Goal: Transaction & Acquisition: Subscribe to service/newsletter

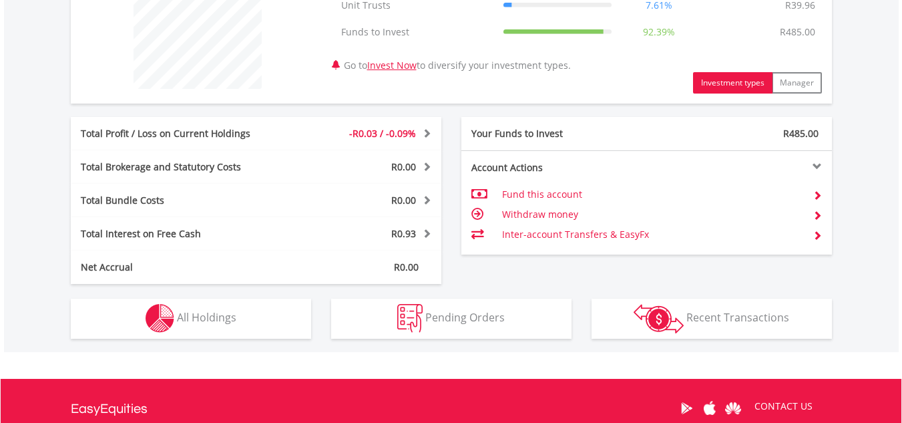
scroll to position [558, 0]
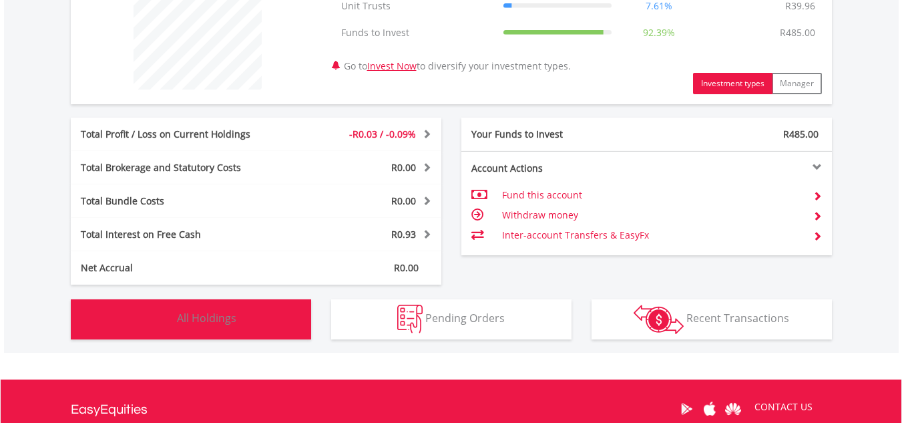
click at [204, 323] on span "All Holdings" at bounding box center [206, 318] width 59 height 15
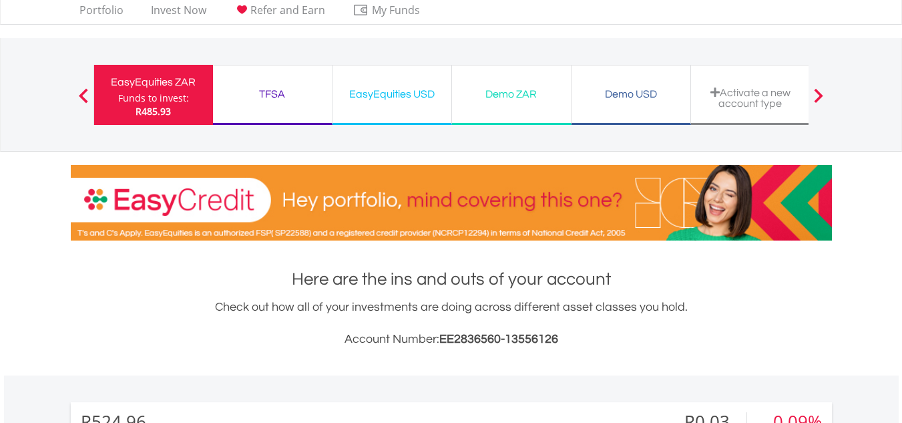
scroll to position [0, 0]
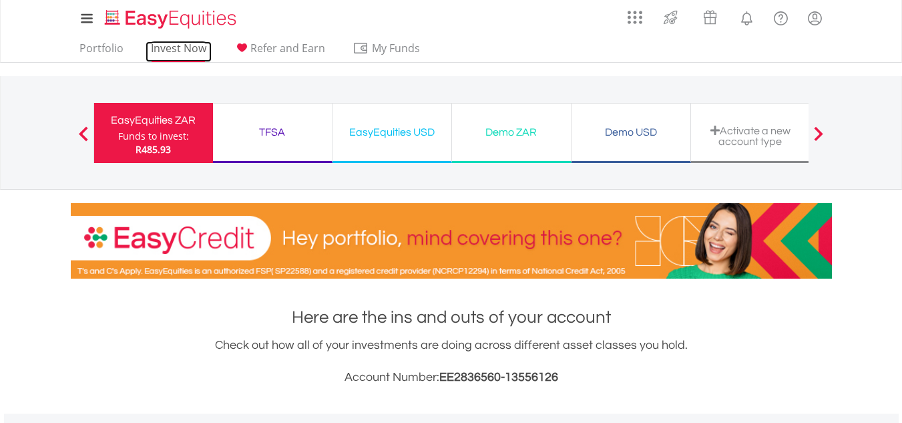
click at [183, 50] on link "Invest Now" at bounding box center [179, 51] width 66 height 21
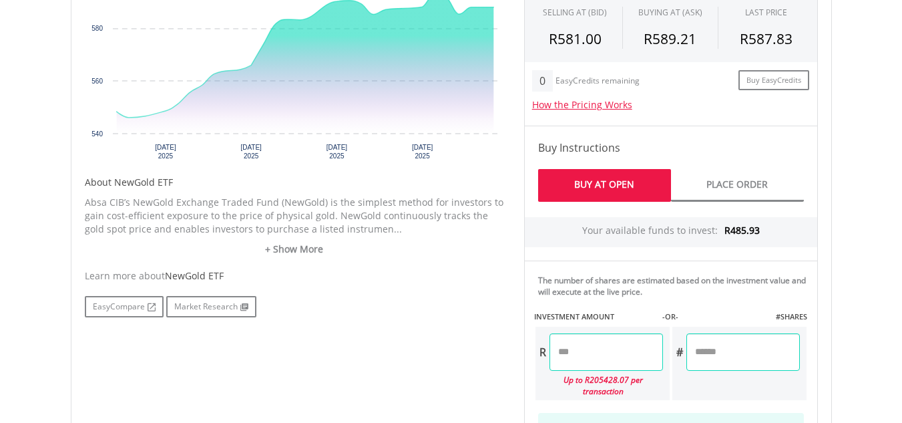
scroll to position [502, 0]
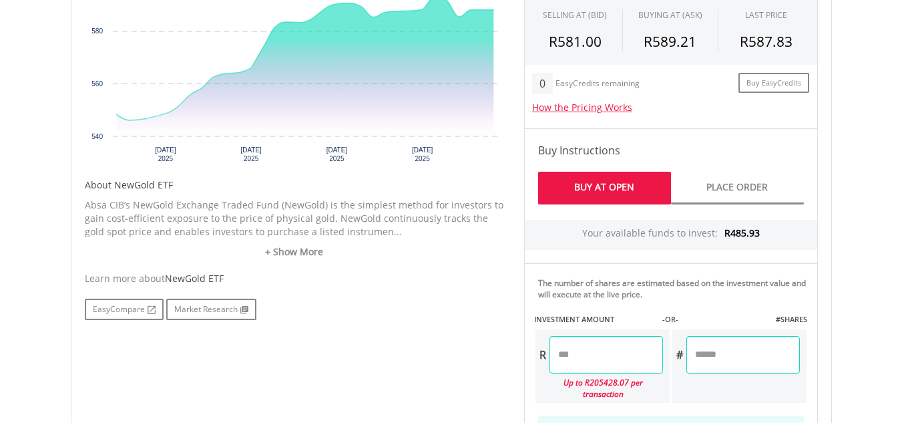
click at [610, 356] on input "number" at bounding box center [607, 354] width 114 height 37
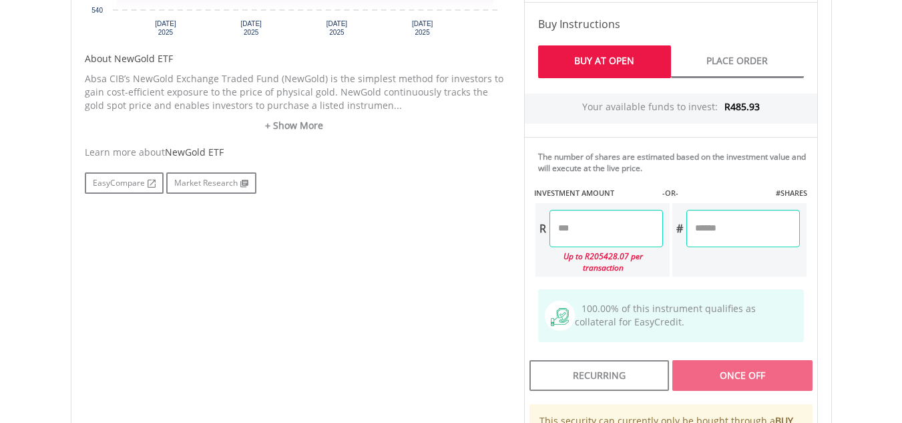
scroll to position [630, 0]
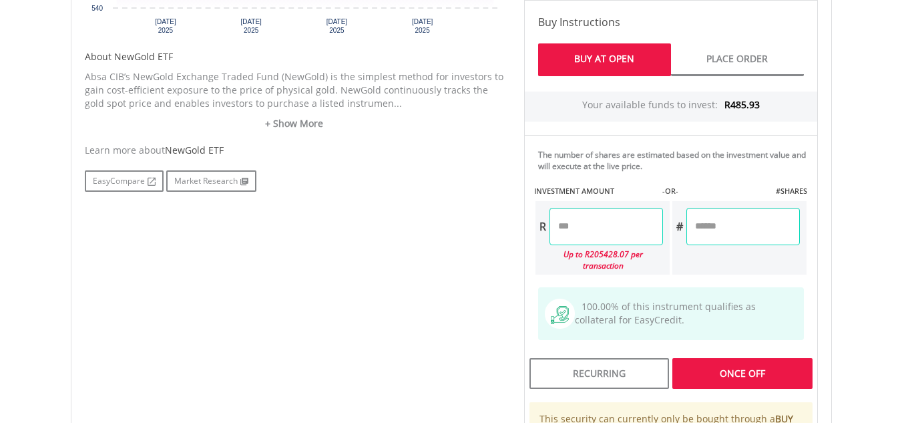
type input "*"
type input "**"
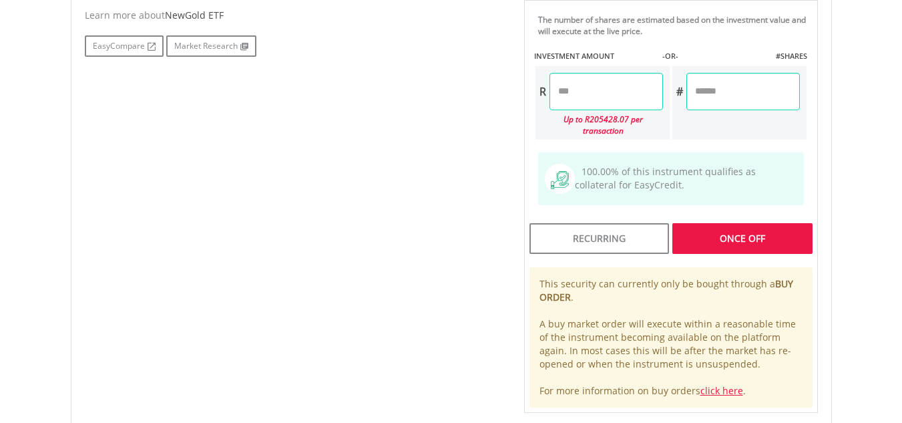
scroll to position [768, 0]
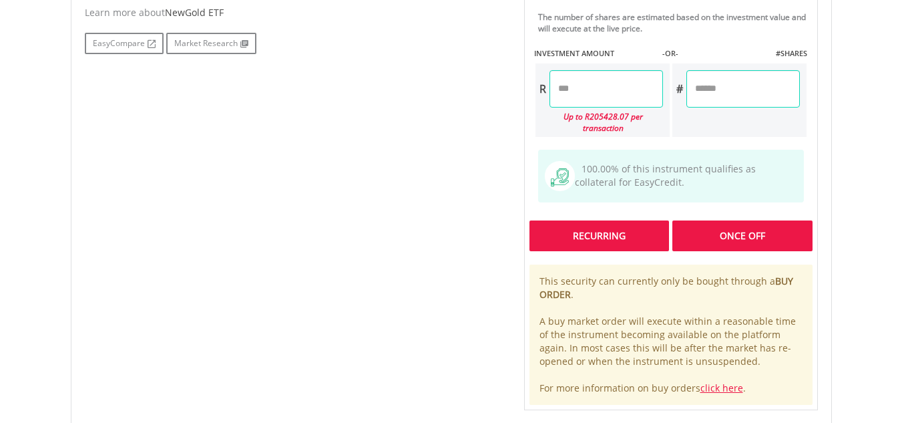
type input "*****"
type input "******"
click at [618, 219] on div "Last Updated Price: 15-min. Delay* Price Update Cost: 0 Credits Market Closed S…" at bounding box center [671, 35] width 314 height 749
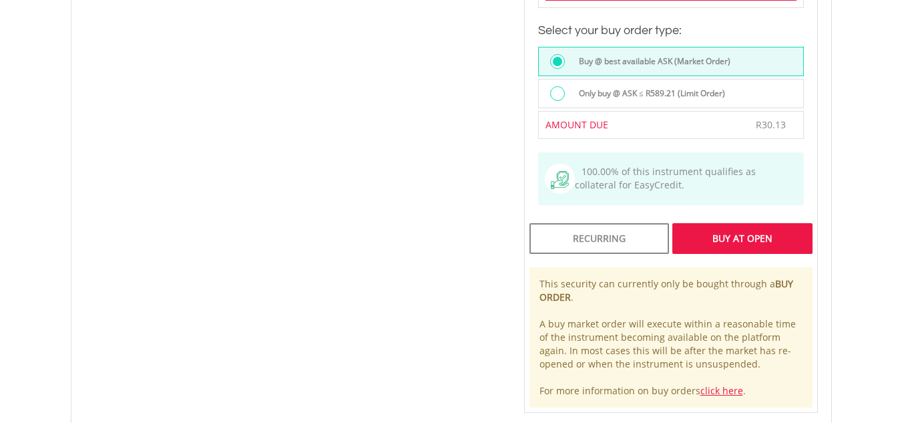
scroll to position [1097, 0]
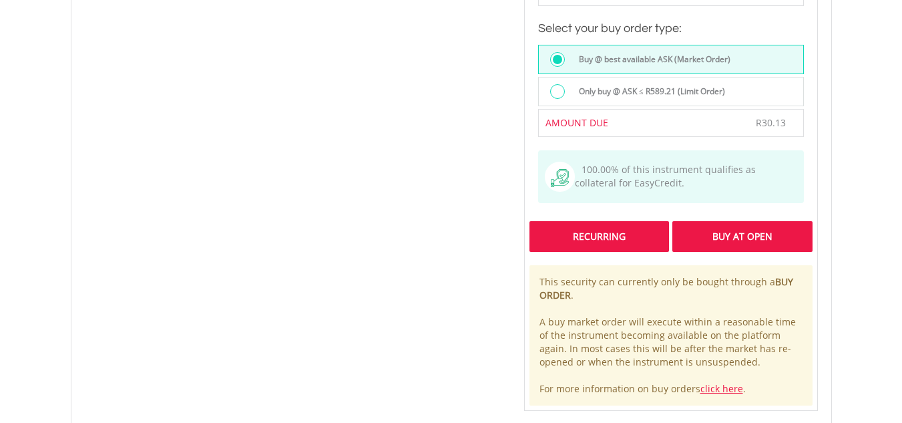
click at [614, 226] on div "Recurring" at bounding box center [600, 236] width 140 height 31
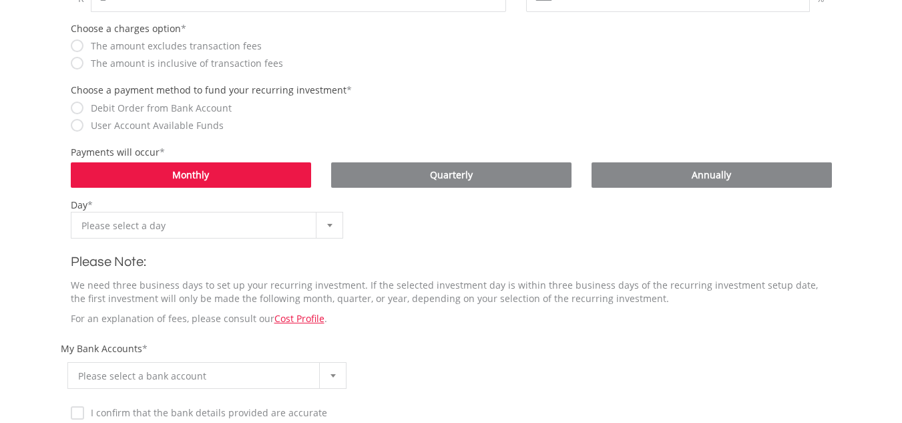
scroll to position [486, 0]
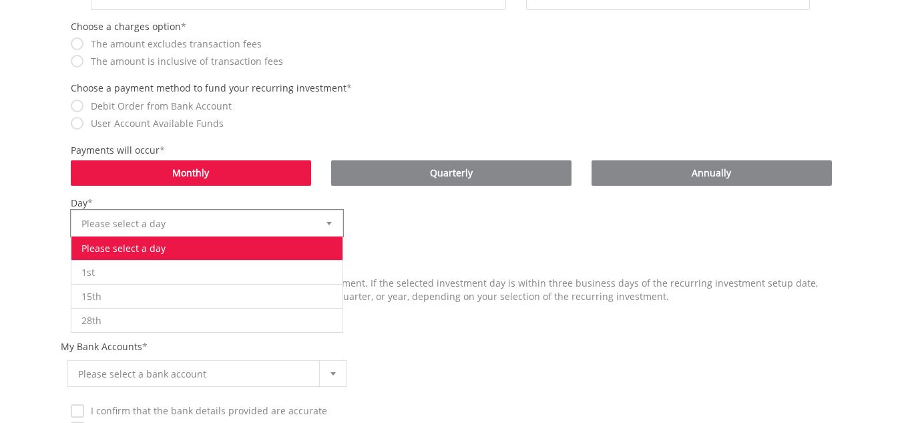
click at [333, 222] on div at bounding box center [329, 222] width 27 height 25
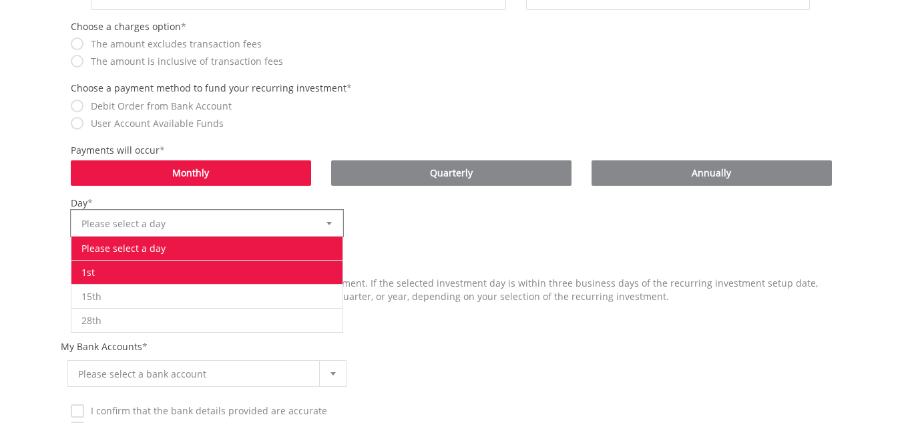
click at [123, 274] on li "1st" at bounding box center [207, 272] width 272 height 24
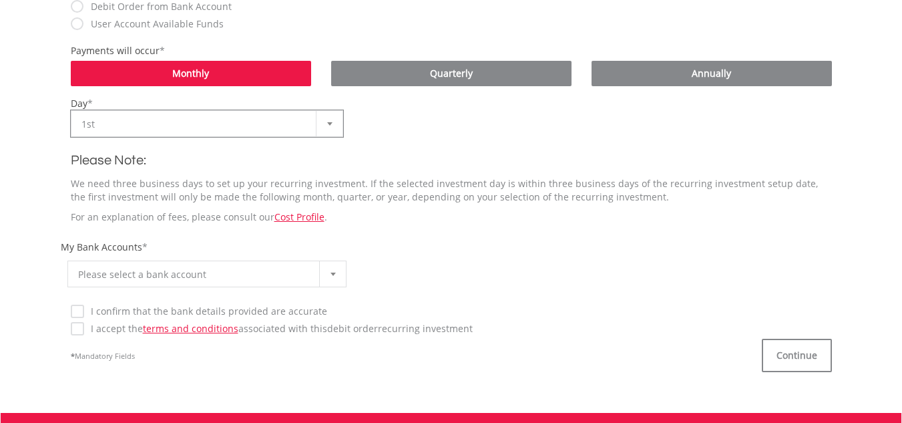
scroll to position [594, 0]
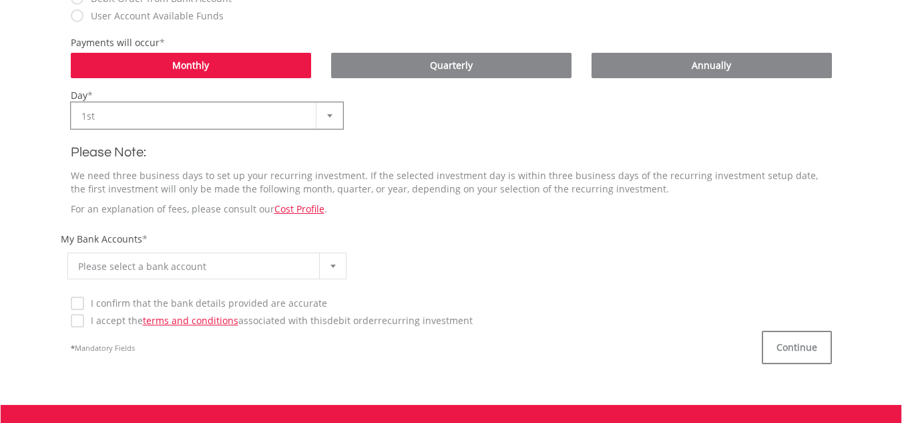
click at [335, 268] on div at bounding box center [332, 265] width 27 height 25
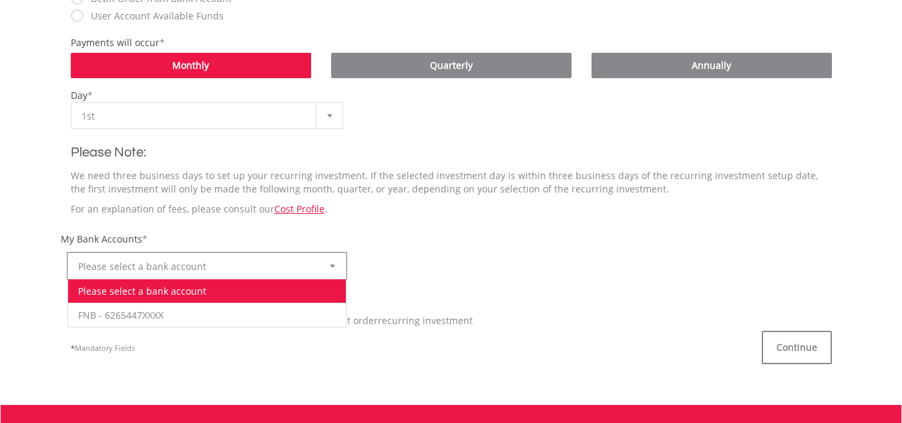
click at [401, 238] on div "**********" at bounding box center [451, 258] width 781 height 53
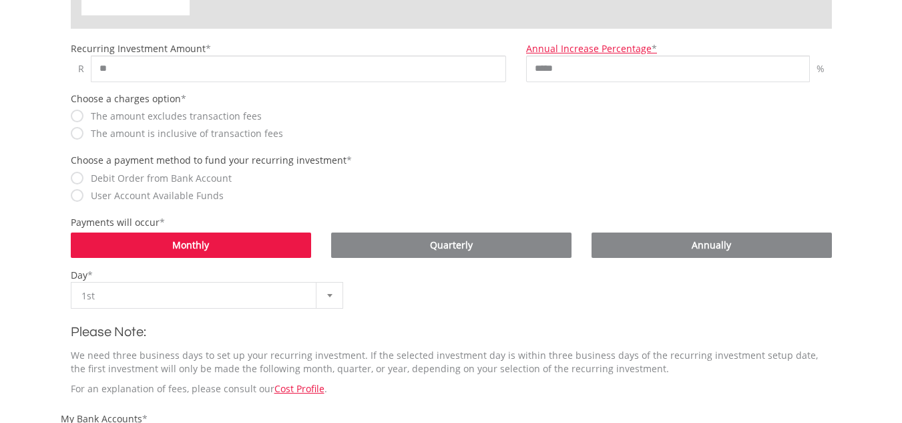
scroll to position [420, 0]
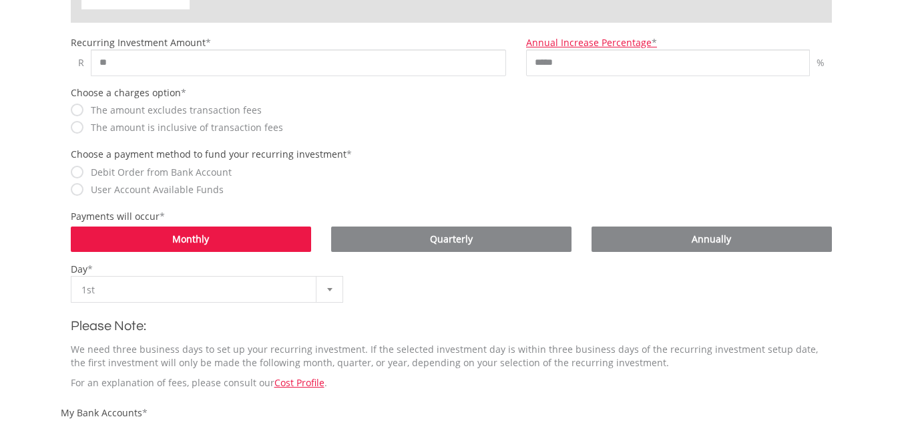
click at [95, 188] on label "User Account Available Funds" at bounding box center [154, 189] width 140 height 13
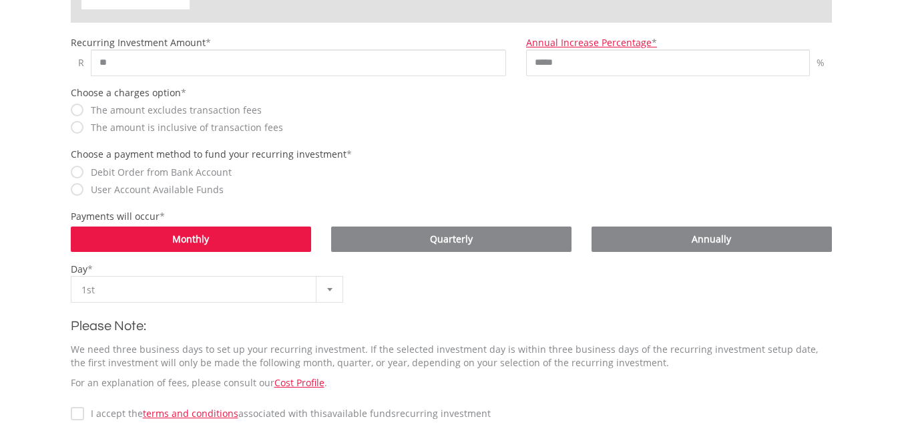
click at [128, 134] on label "The amount is inclusive of transaction fees" at bounding box center [183, 127] width 199 height 13
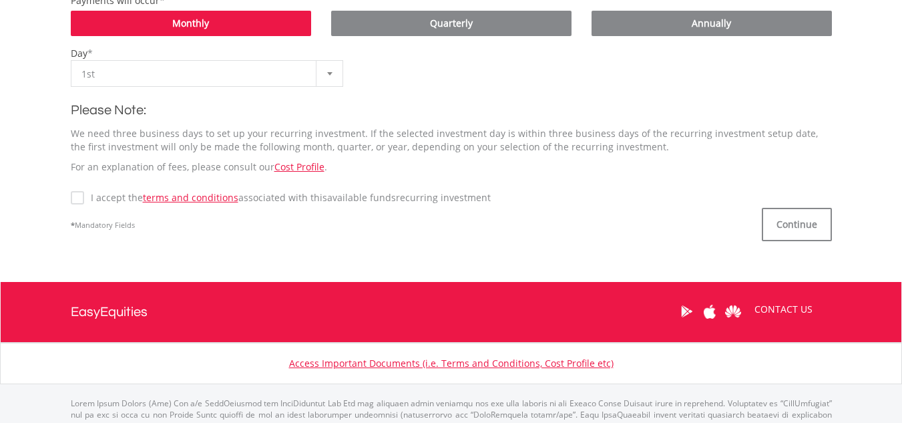
scroll to position [645, 0]
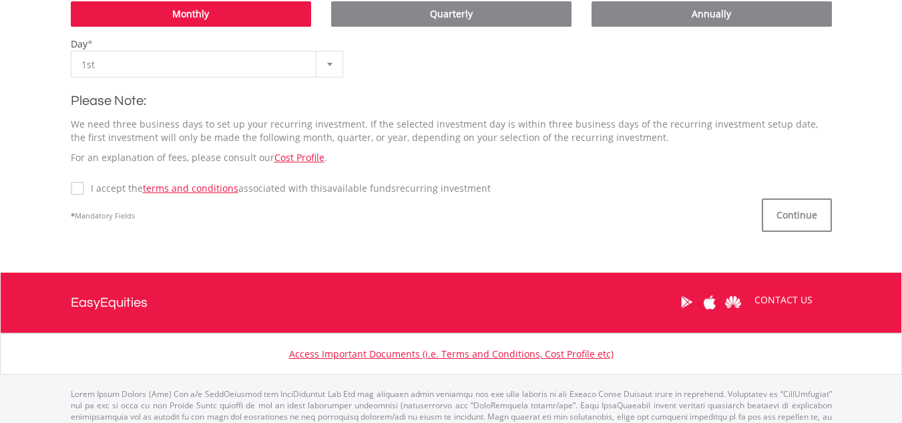
click at [84, 189] on label "I accept the terms and conditions associated with this Available Funds recurrin…" at bounding box center [287, 188] width 407 height 13
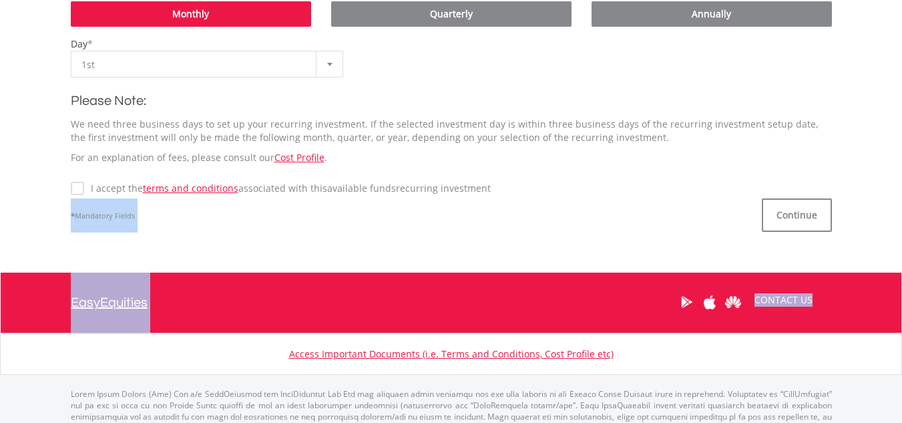
drag, startPoint x: 900, startPoint y: 297, endPoint x: 912, endPoint y: 240, distance: 58.0
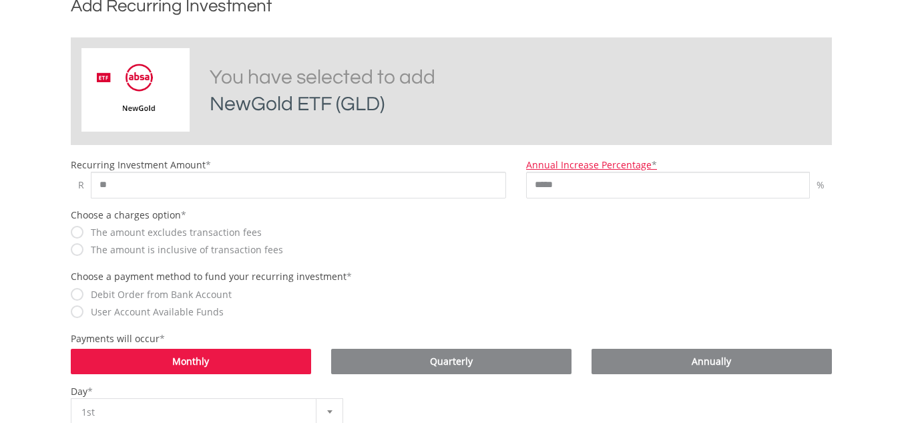
scroll to position [296, 0]
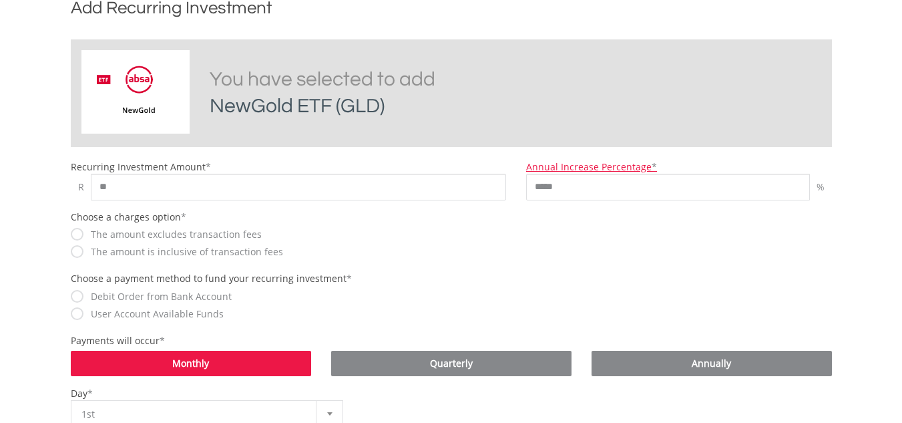
click at [882, 225] on body "My Investments Invest Now New Listings Sell My Recurring Investments Pending Or…" at bounding box center [451, 265] width 902 height 1122
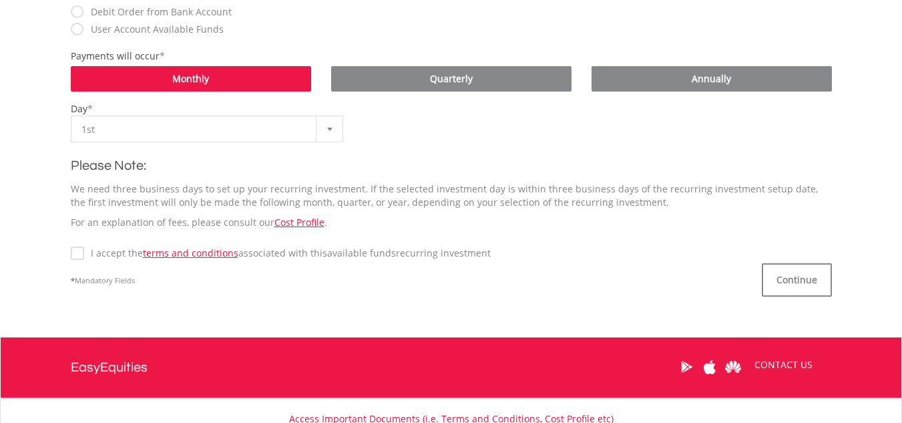
scroll to position [586, 0]
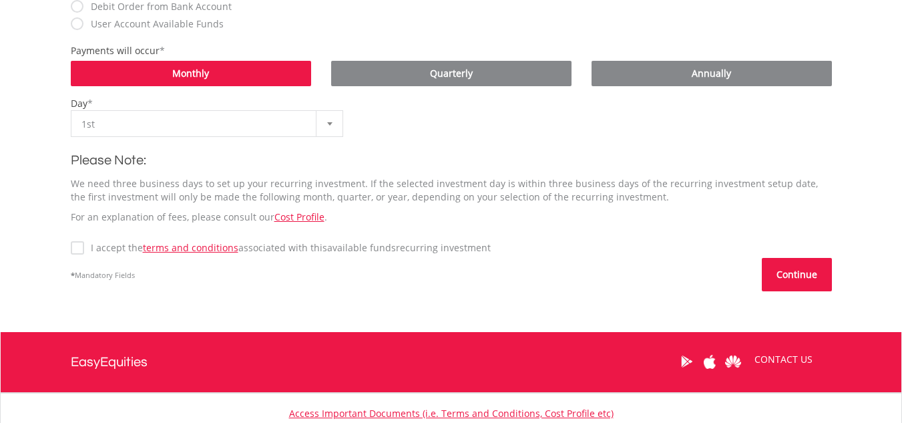
click at [809, 268] on button "Continue" at bounding box center [797, 274] width 70 height 33
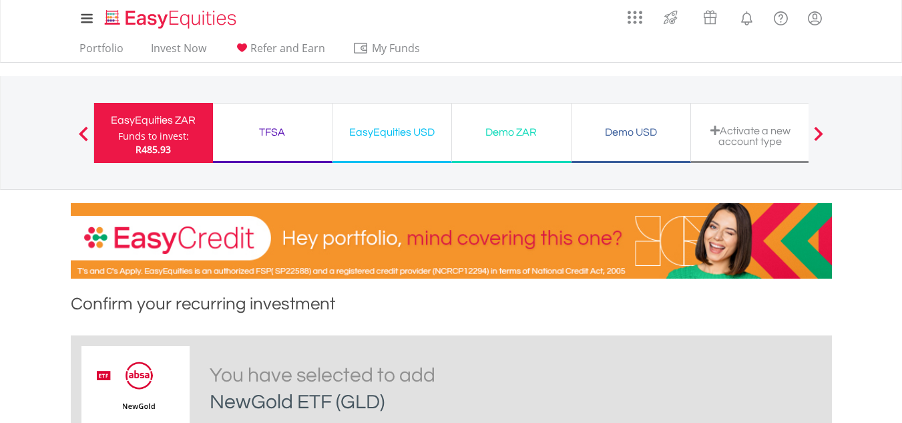
click at [168, 121] on div "EasyEquities ZAR" at bounding box center [153, 120] width 103 height 19
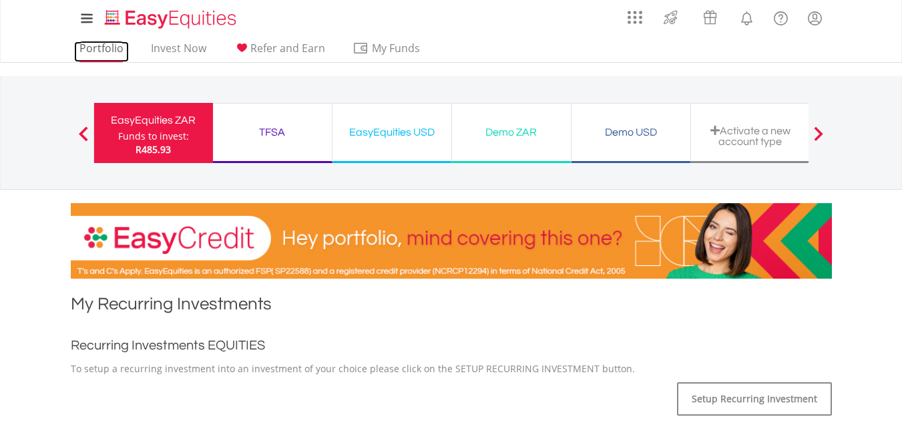
click at [110, 53] on link "Portfolio" at bounding box center [101, 51] width 55 height 21
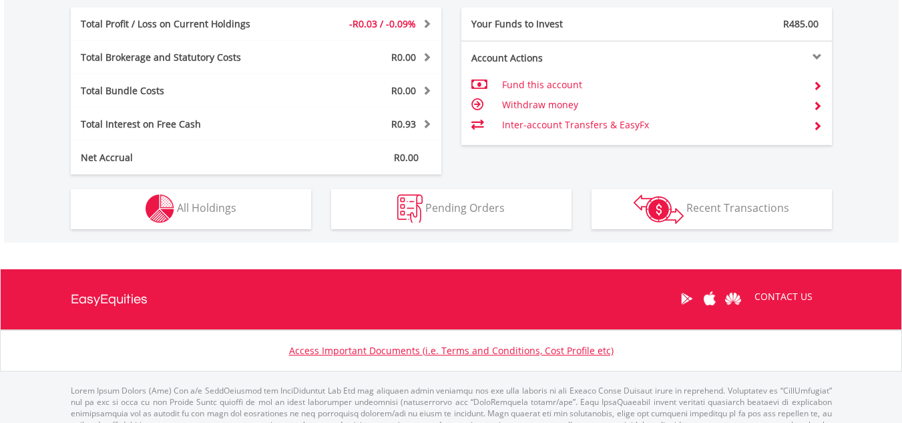
scroll to position [707, 0]
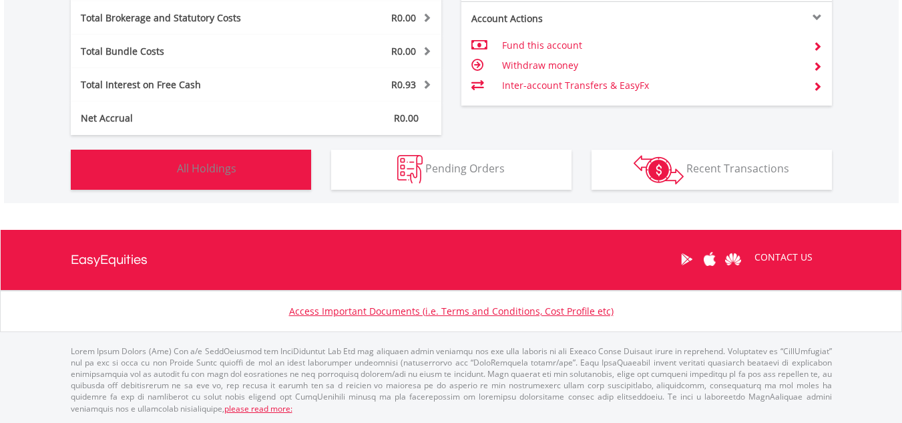
click at [228, 160] on button "Holdings All Holdings" at bounding box center [191, 170] width 240 height 40
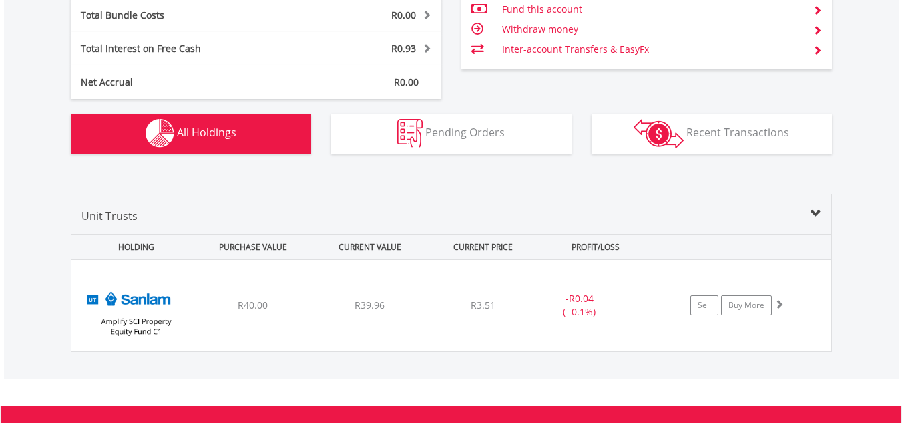
scroll to position [734, 0]
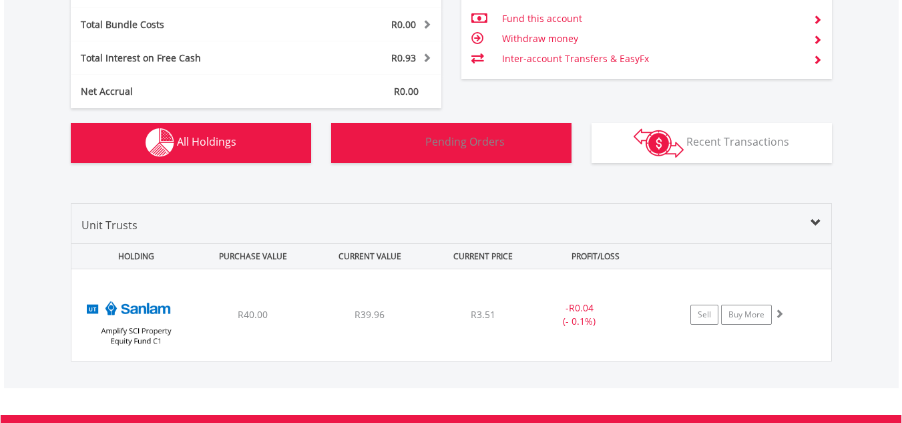
click at [535, 152] on button "Pending Orders Pending Orders" at bounding box center [451, 143] width 240 height 40
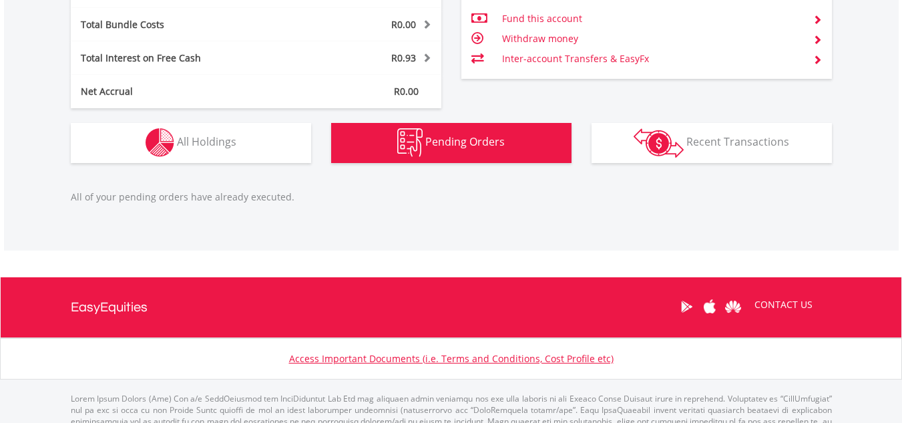
scroll to position [781, 0]
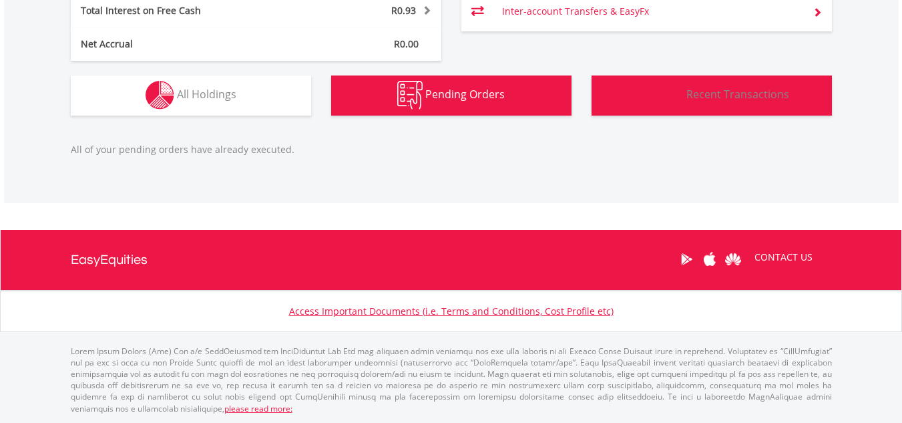
click at [677, 100] on img "button" at bounding box center [659, 95] width 50 height 29
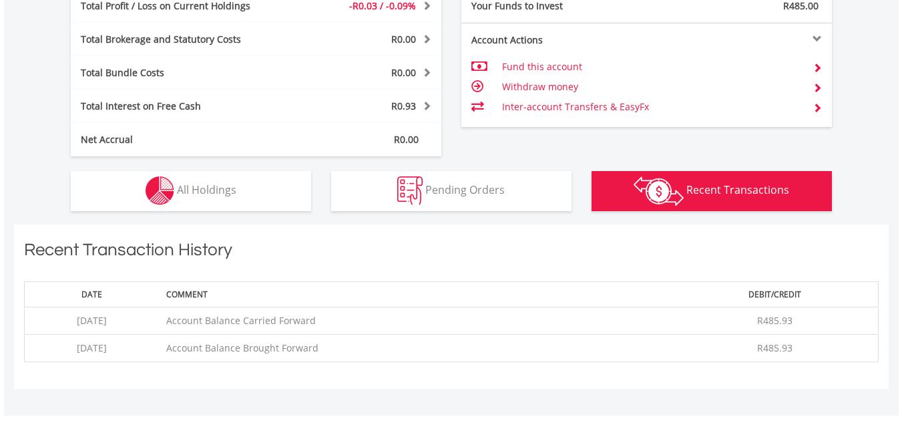
scroll to position [679, 0]
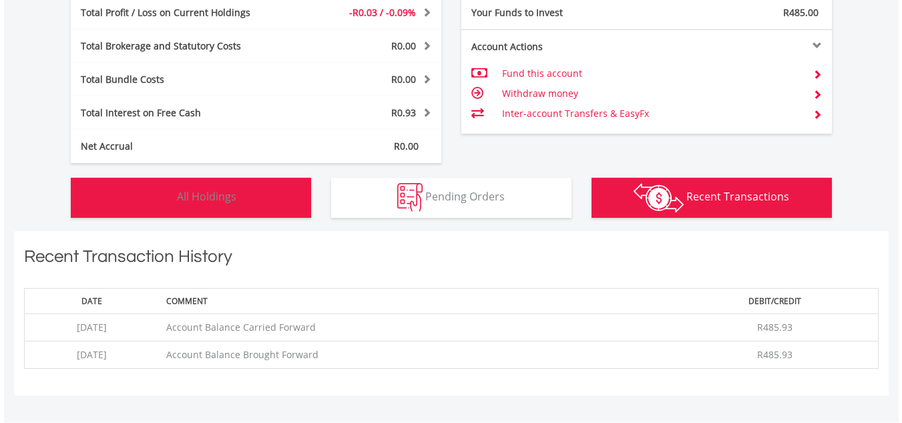
click at [248, 202] on button "Holdings All Holdings" at bounding box center [191, 198] width 240 height 40
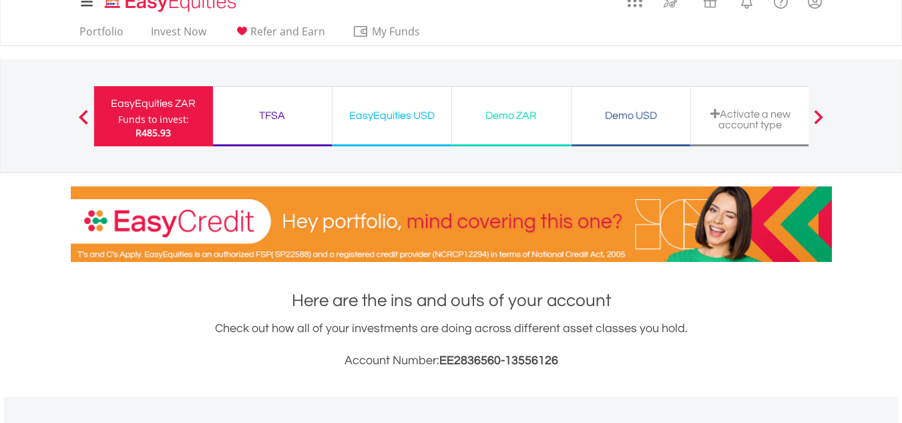
scroll to position [0, 0]
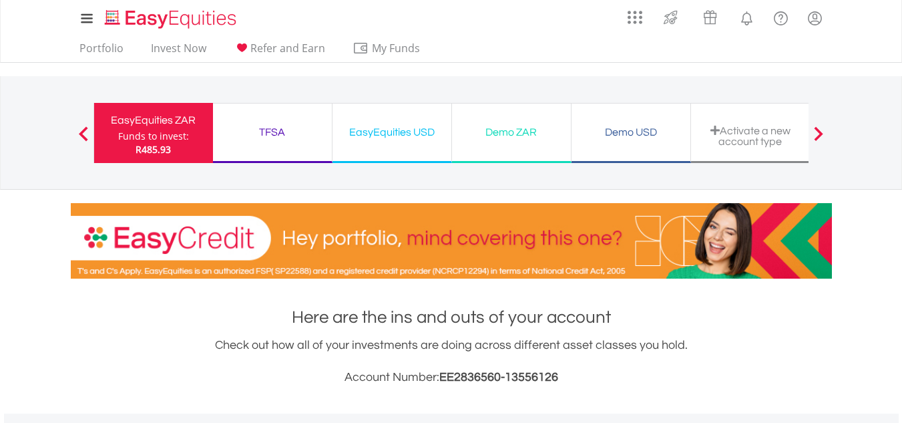
click at [182, 134] on div "Funds to invest:" at bounding box center [153, 136] width 71 height 13
click at [202, 50] on link "Invest Now" at bounding box center [179, 51] width 66 height 21
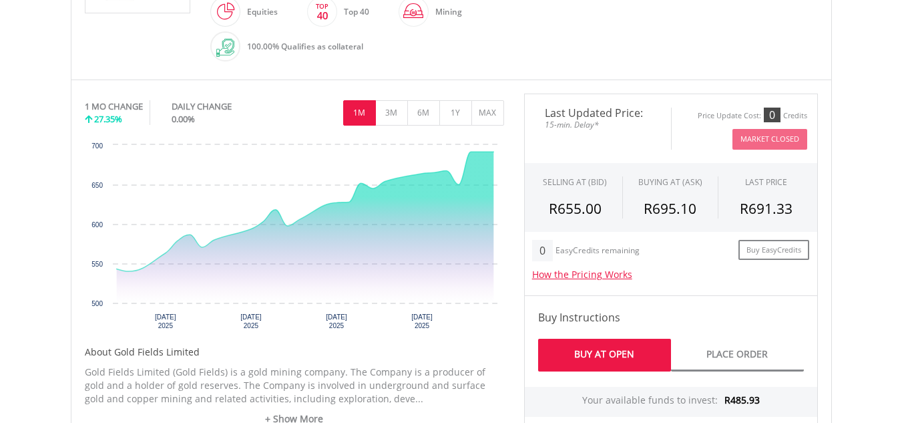
scroll to position [371, 0]
click at [604, 351] on link "Buy At Open" at bounding box center [604, 354] width 133 height 33
click at [491, 110] on button "MAX" at bounding box center [487, 112] width 33 height 25
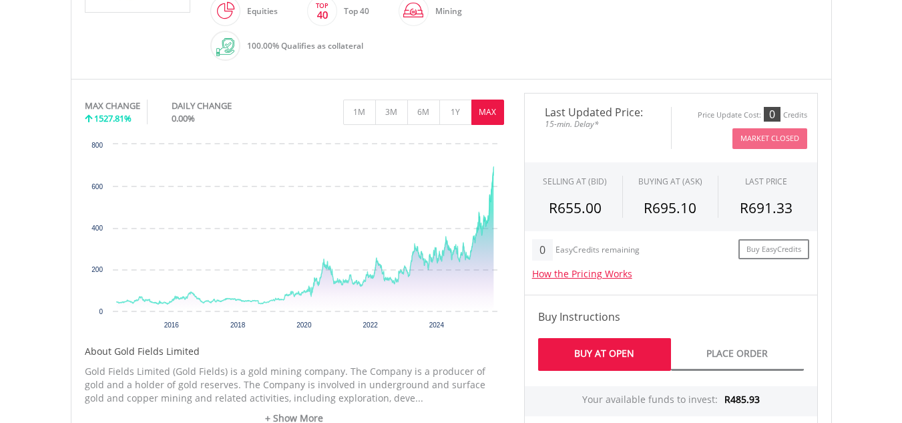
click at [601, 355] on link "Buy At Open" at bounding box center [604, 354] width 133 height 33
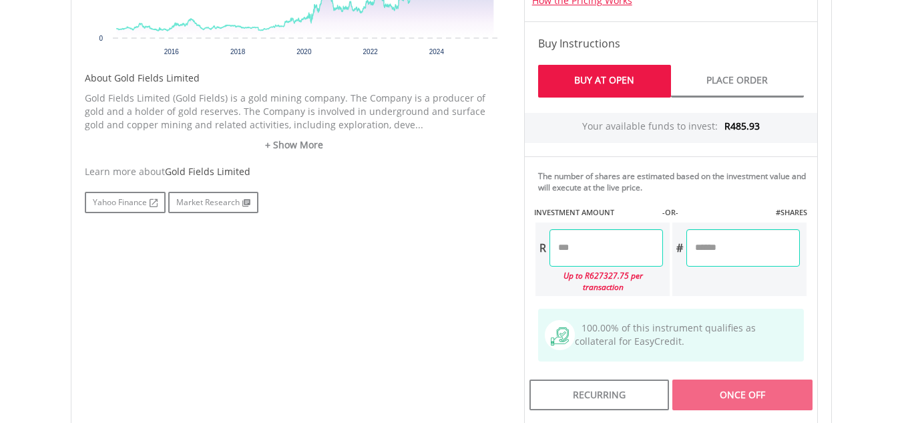
scroll to position [624, 0]
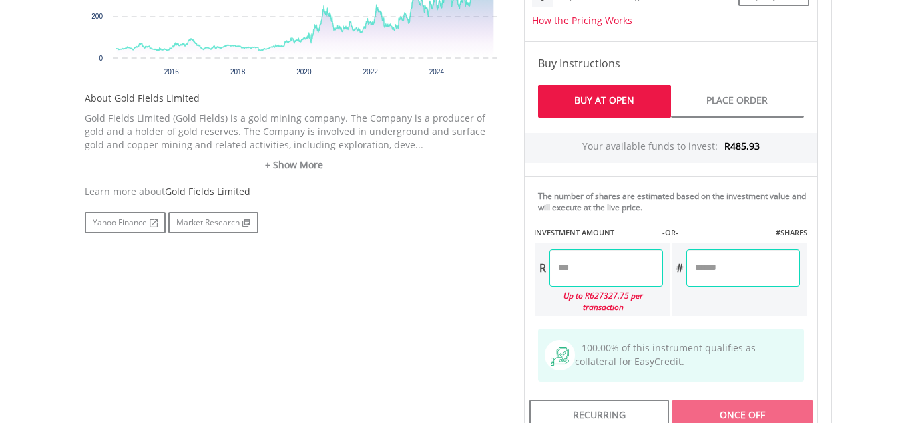
click at [595, 270] on input "number" at bounding box center [607, 267] width 114 height 37
type input "**"
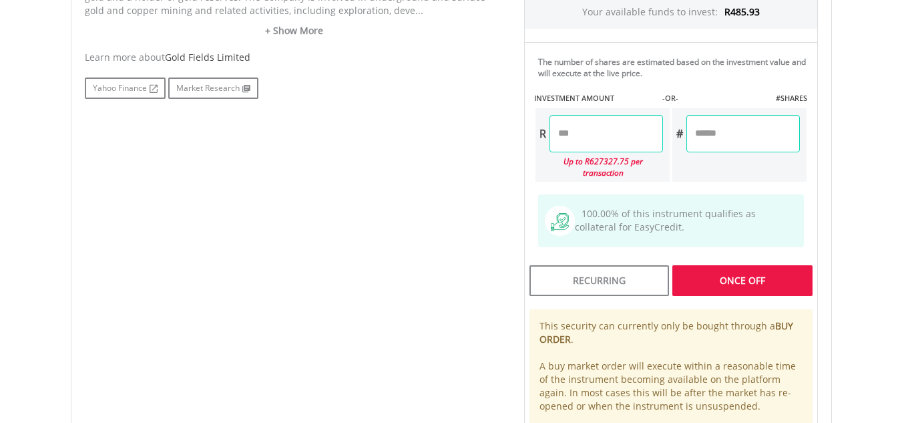
scroll to position [759, 0]
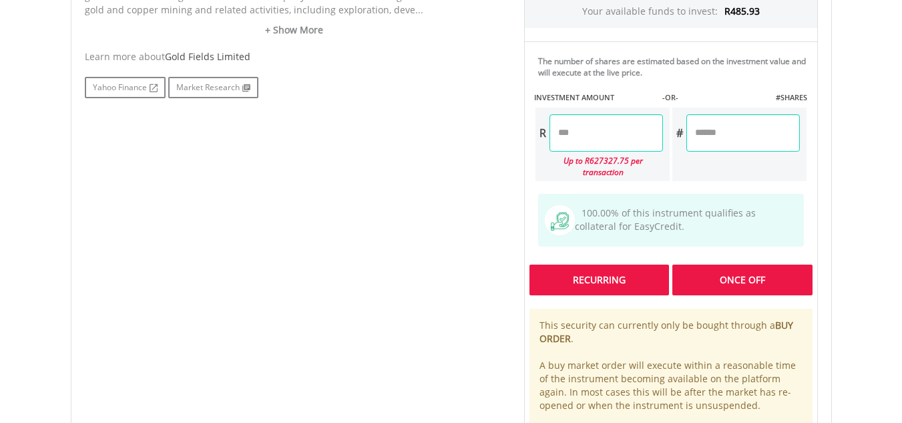
type input "*****"
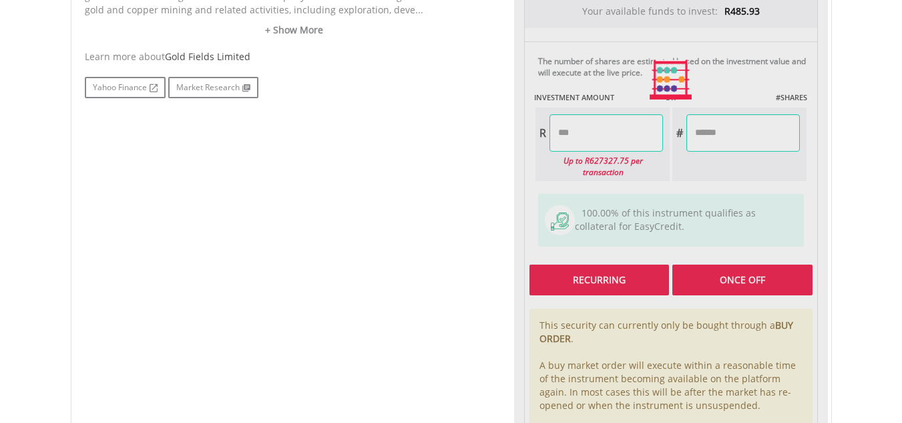
type input "******"
click at [614, 268] on div "Last Updated Price: 15-min. Delay* Price Update Cost: 0 Credits Market Closed S…" at bounding box center [671, 79] width 314 height 749
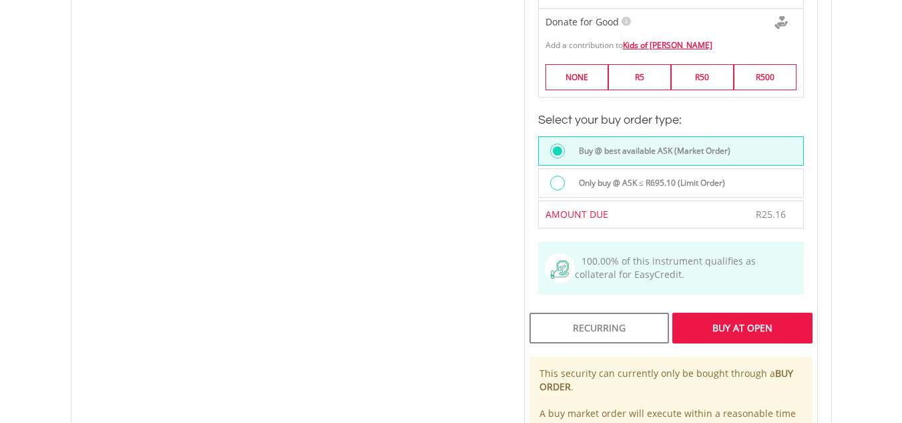
scroll to position [1040, 0]
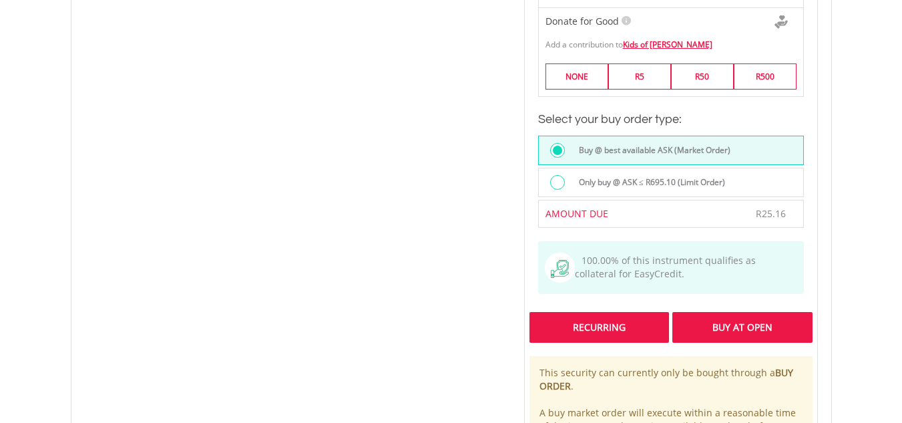
click at [582, 318] on div "Recurring" at bounding box center [600, 327] width 140 height 31
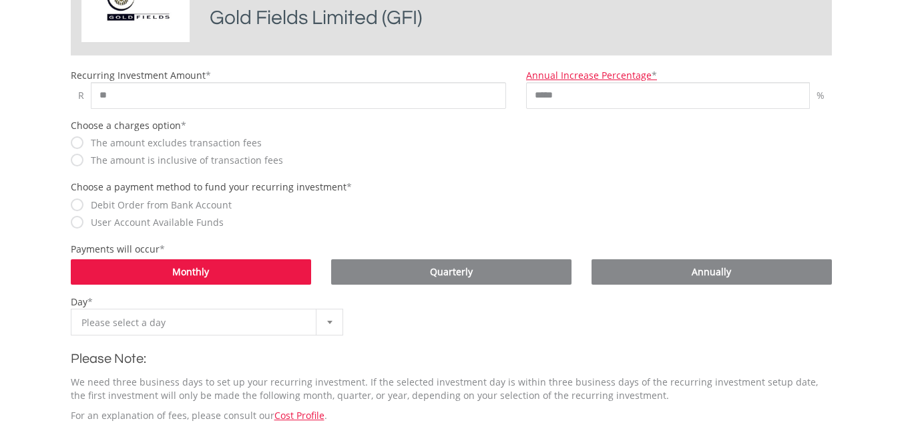
scroll to position [385, 0]
click at [84, 160] on label "The amount is inclusive of transaction fees" at bounding box center [183, 159] width 199 height 13
click at [85, 222] on label "User Account Available Funds" at bounding box center [154, 221] width 140 height 13
click at [332, 317] on div at bounding box center [329, 321] width 27 height 25
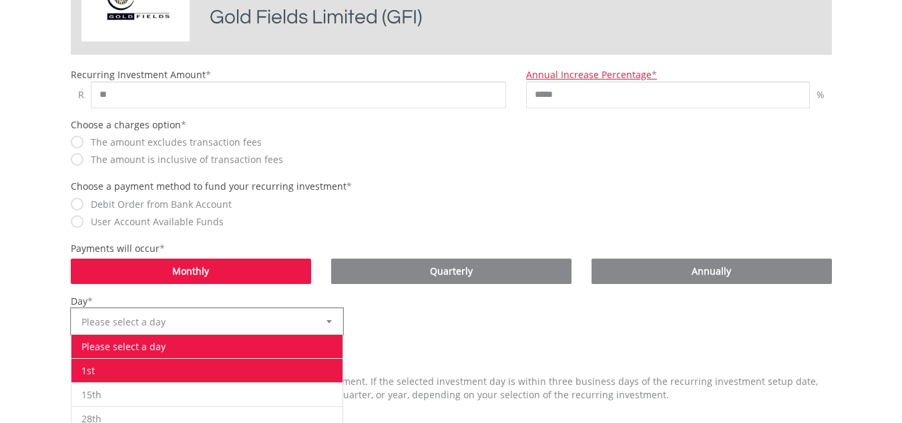
click at [218, 365] on li "1st" at bounding box center [207, 370] width 272 height 24
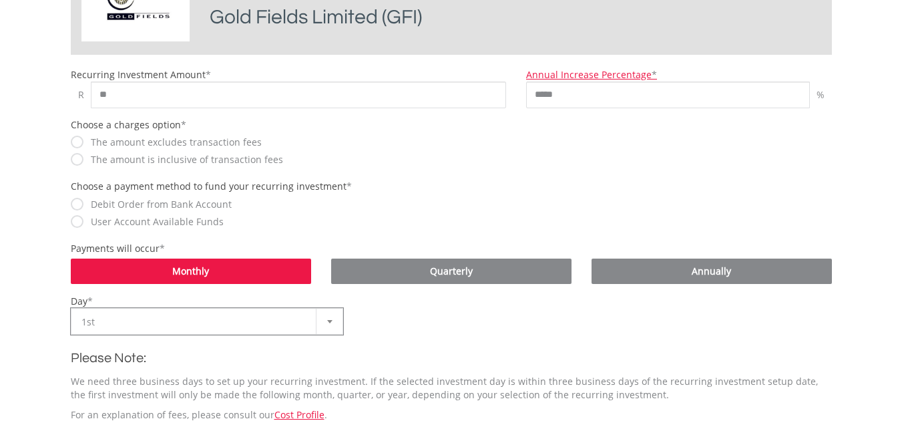
scroll to position [506, 0]
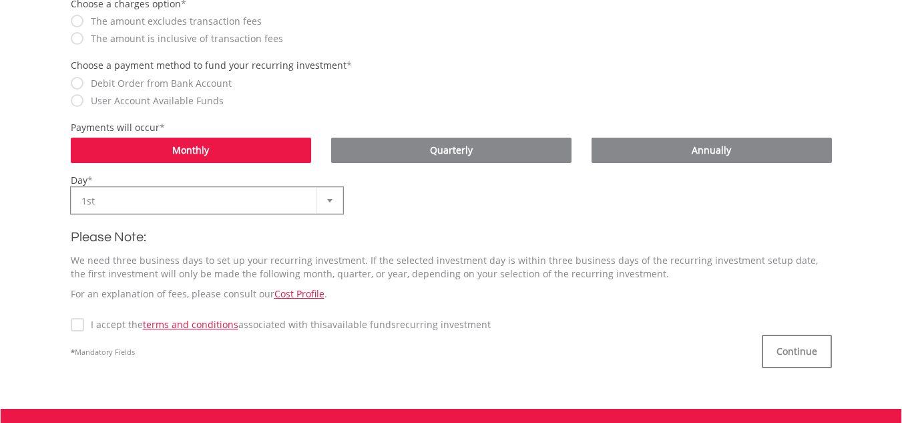
click at [84, 319] on label "I accept the terms and conditions associated with this Available Funds recurrin…" at bounding box center [287, 324] width 407 height 13
click at [795, 351] on button "Continue" at bounding box center [797, 351] width 70 height 33
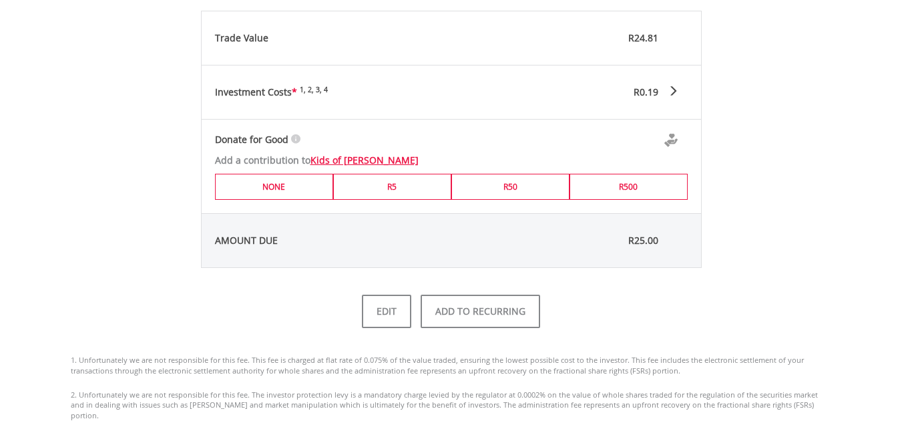
scroll to position [674, 0]
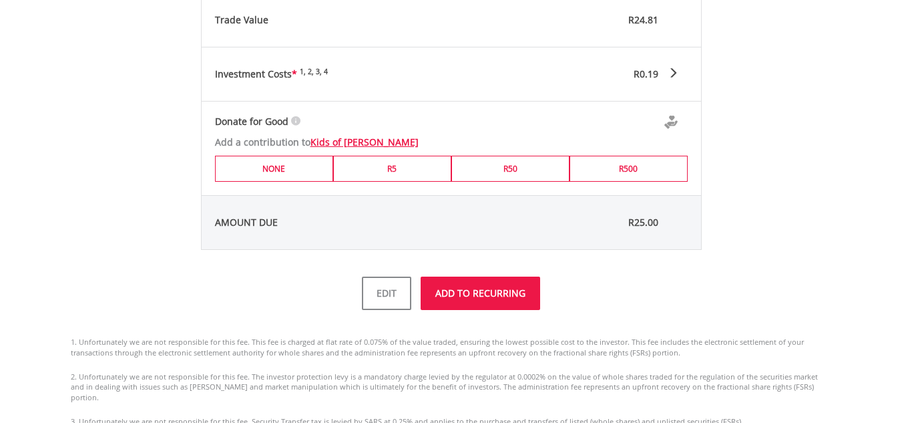
click at [534, 292] on button "ADD TO RECURRING" at bounding box center [481, 292] width 120 height 33
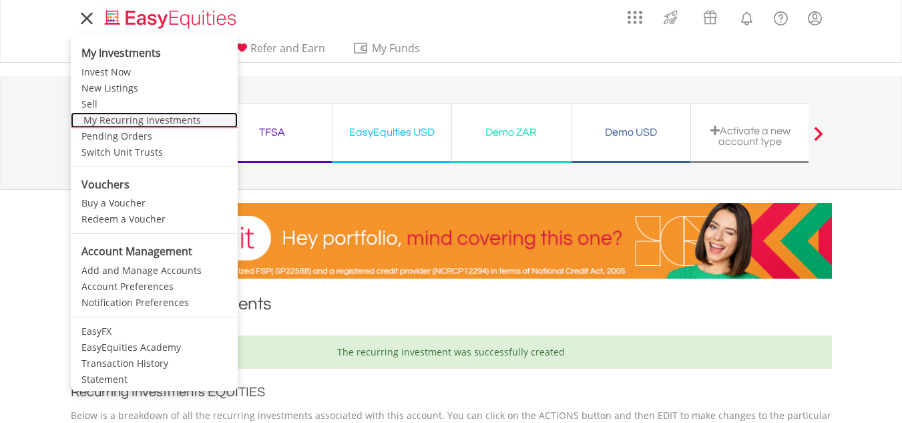
click at [108, 122] on link "My Recurring Investments" at bounding box center [154, 120] width 167 height 16
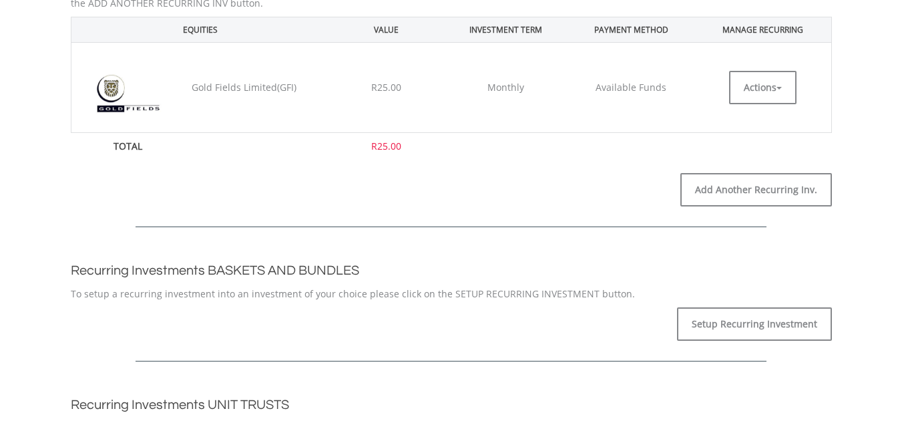
scroll to position [390, 0]
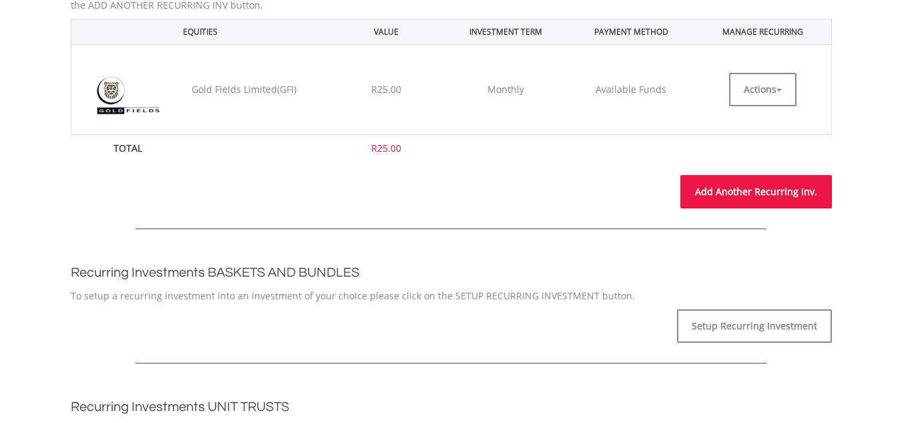
click at [742, 191] on link "Add Another Recurring Inv." at bounding box center [757, 191] width 152 height 33
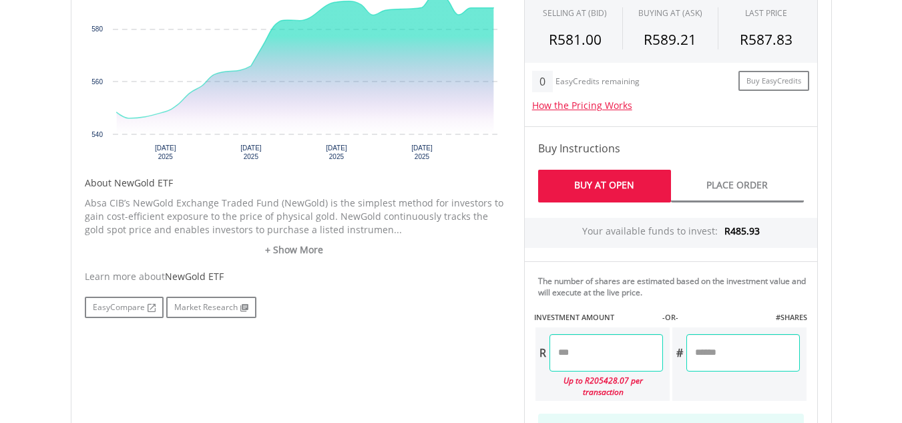
scroll to position [505, 0]
click at [613, 344] on input "number" at bounding box center [607, 351] width 114 height 37
type input "**"
type input "****"
type input "*"
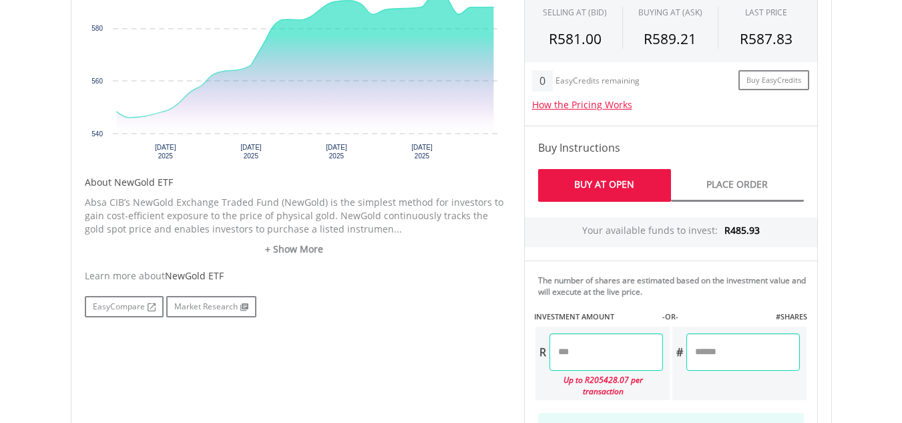
type input "**"
type input "*****"
type input "******"
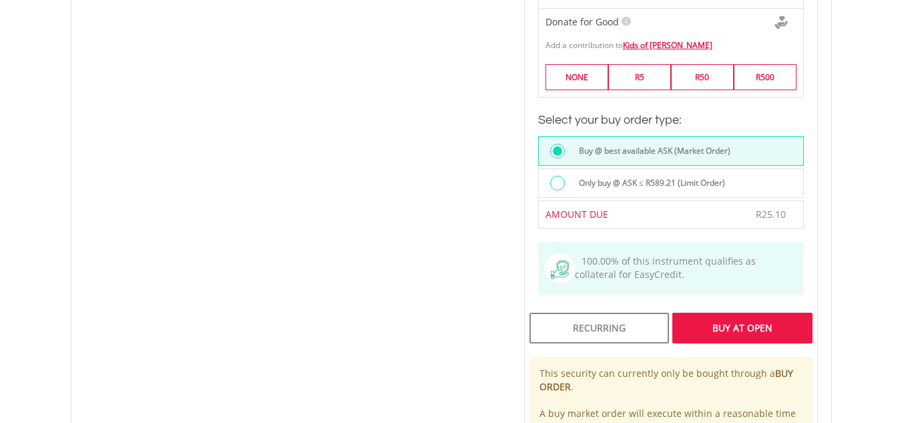
scroll to position [1008, 0]
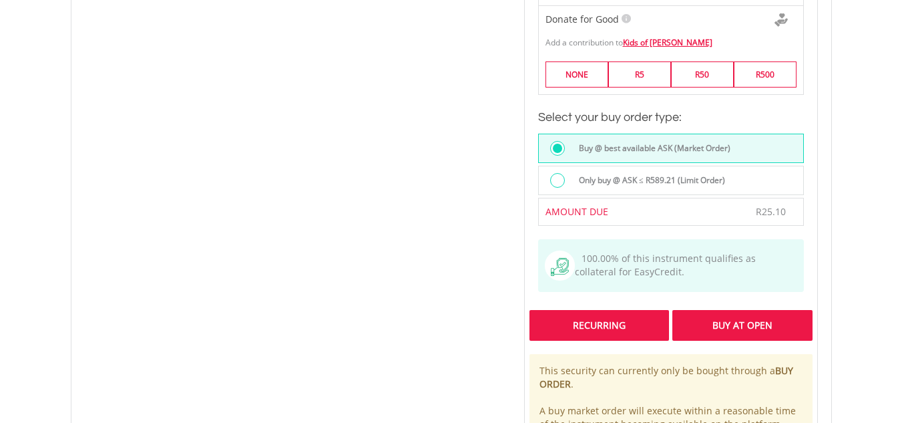
click at [581, 310] on div "Recurring" at bounding box center [600, 325] width 140 height 31
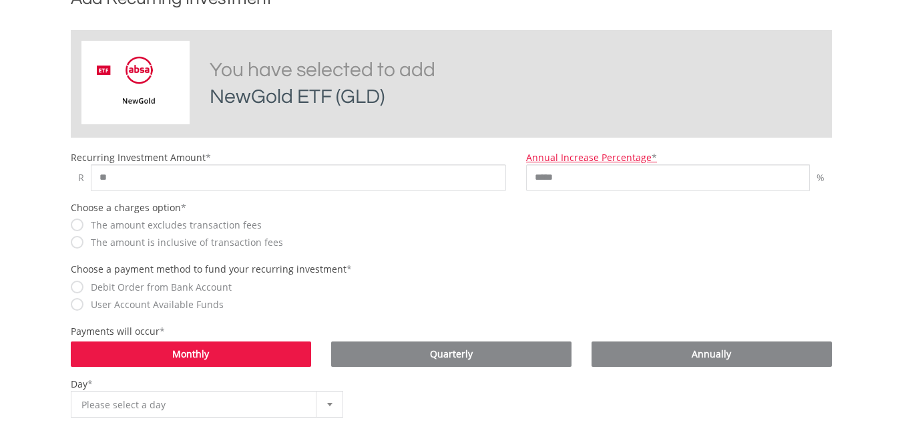
scroll to position [309, 0]
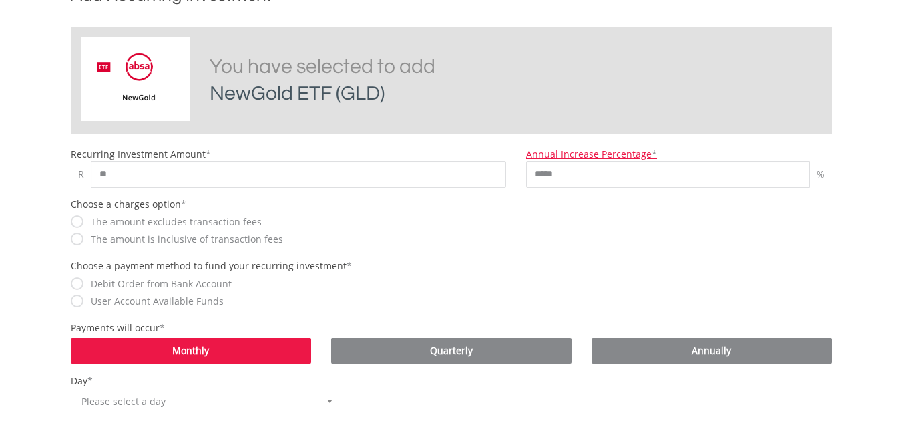
click at [108, 238] on label "The amount is inclusive of transaction fees" at bounding box center [183, 238] width 199 height 13
click at [116, 301] on label "User Account Available Funds" at bounding box center [154, 301] width 140 height 13
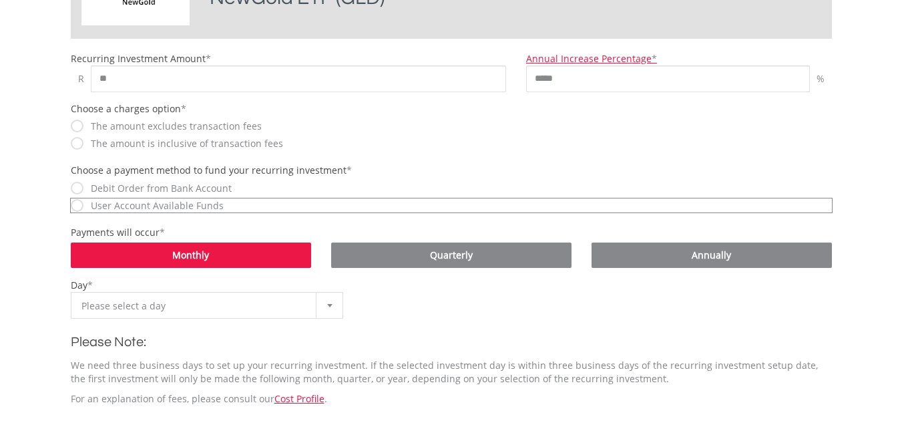
scroll to position [426, 0]
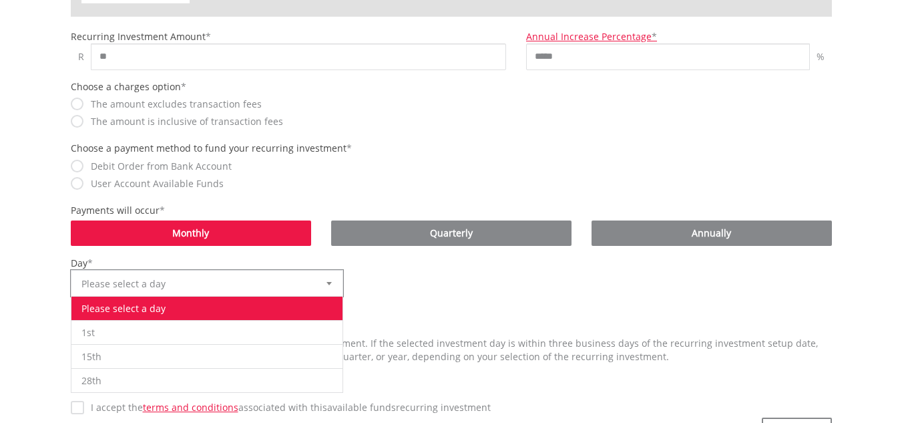
click at [335, 280] on div at bounding box center [329, 282] width 27 height 25
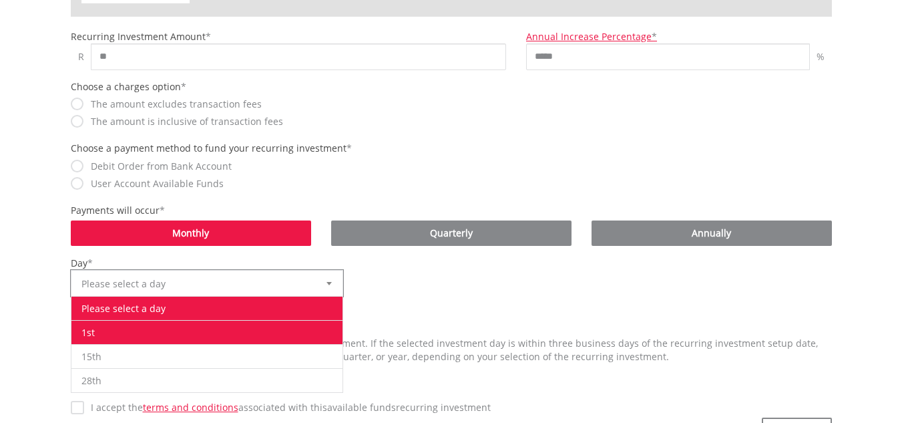
click at [265, 325] on li "1st" at bounding box center [207, 332] width 272 height 24
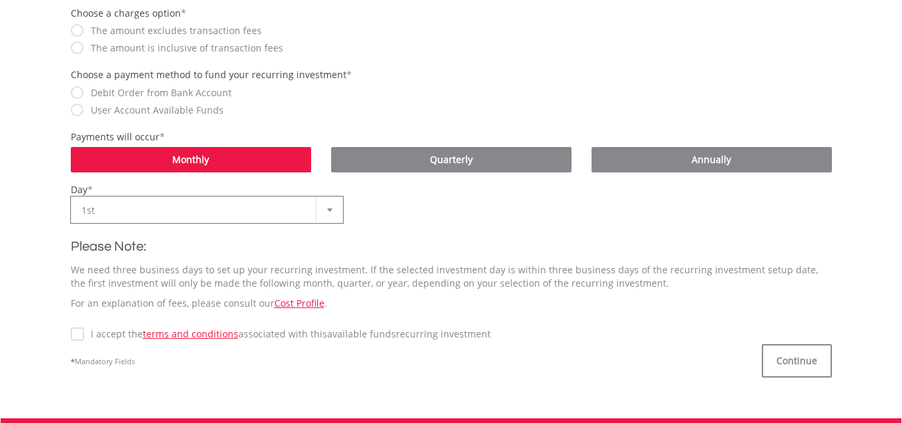
scroll to position [503, 0]
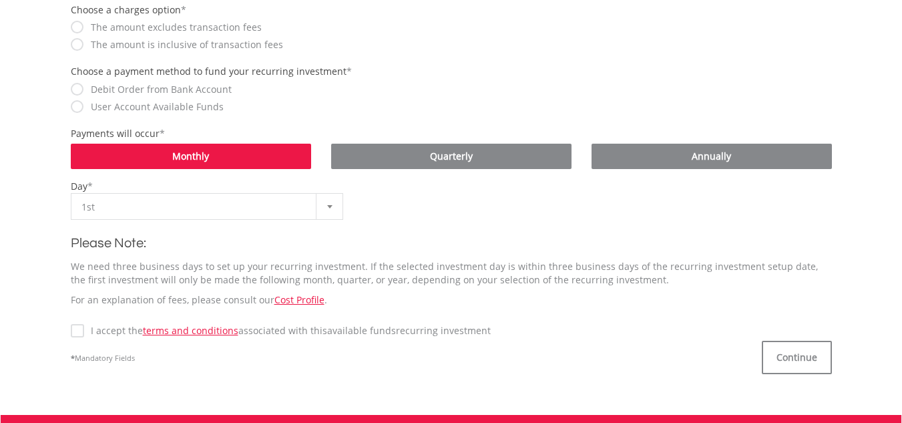
click at [84, 331] on label "I accept the terms and conditions associated with this Available Funds recurrin…" at bounding box center [287, 330] width 407 height 13
click at [821, 359] on button "Continue" at bounding box center [797, 357] width 70 height 33
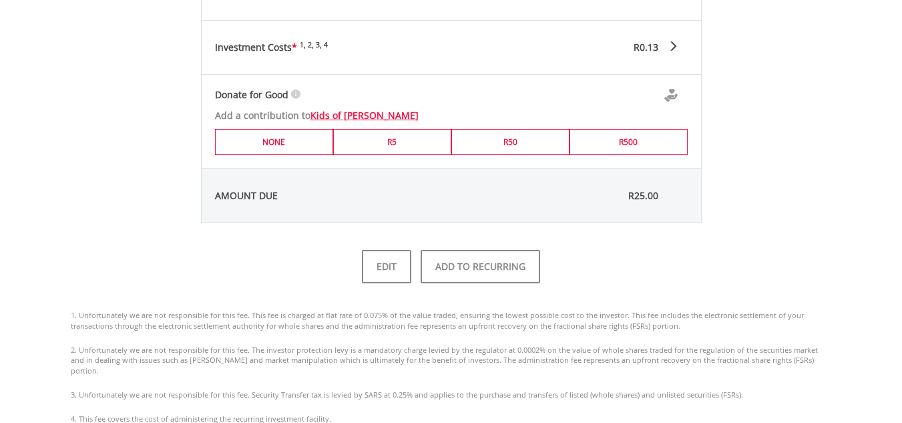
scroll to position [705, 0]
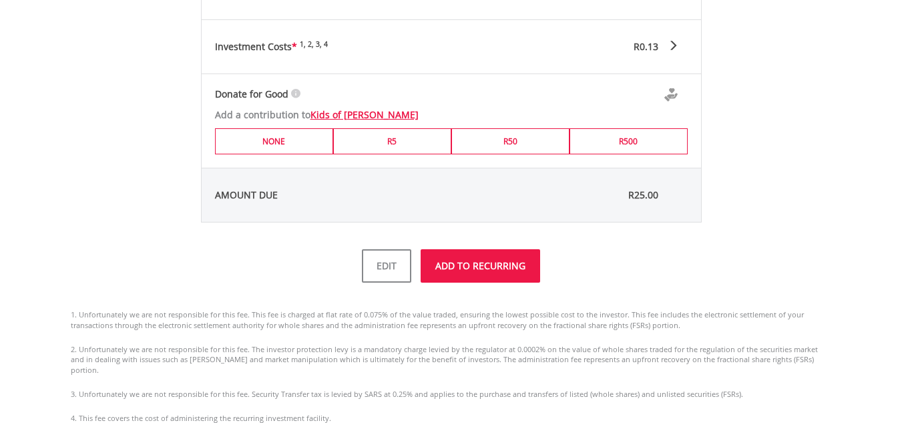
click at [483, 270] on button "ADD TO RECURRING" at bounding box center [481, 265] width 120 height 33
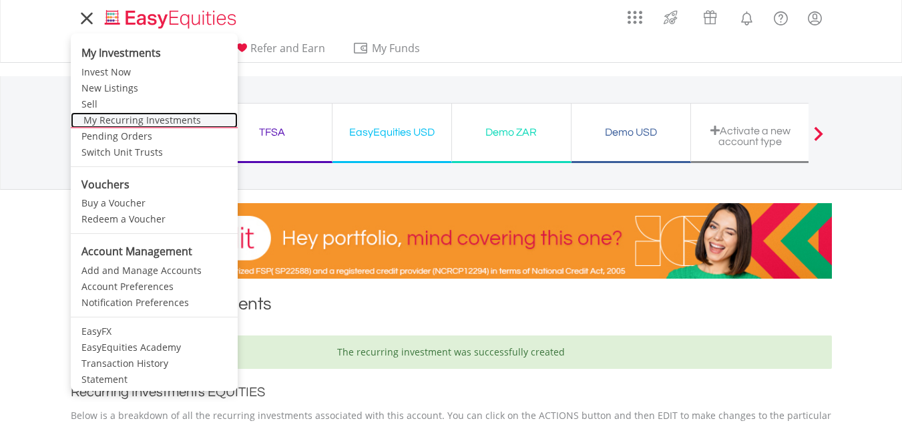
click at [106, 112] on link "My Recurring Investments" at bounding box center [154, 120] width 167 height 16
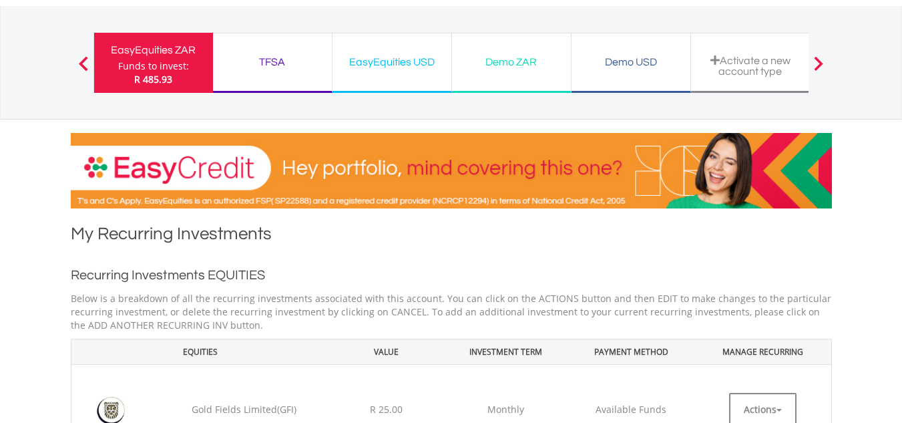
scroll to position [61, 0]
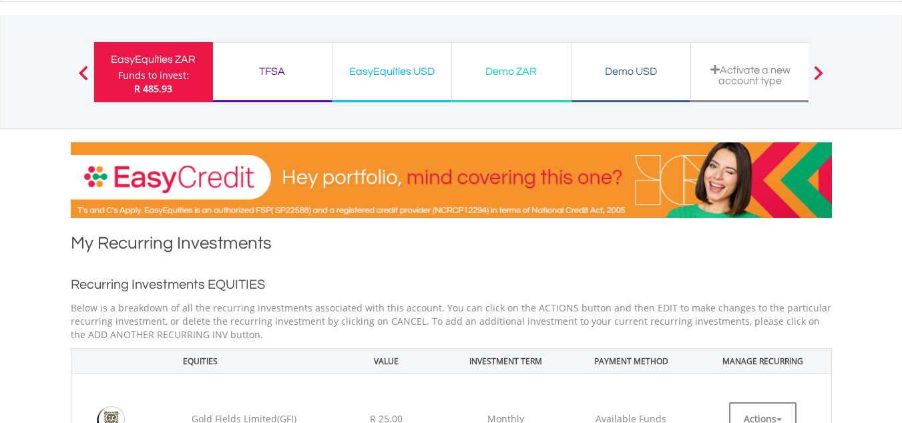
click at [429, 65] on div "EasyEquities USD" at bounding box center [392, 71] width 103 height 19
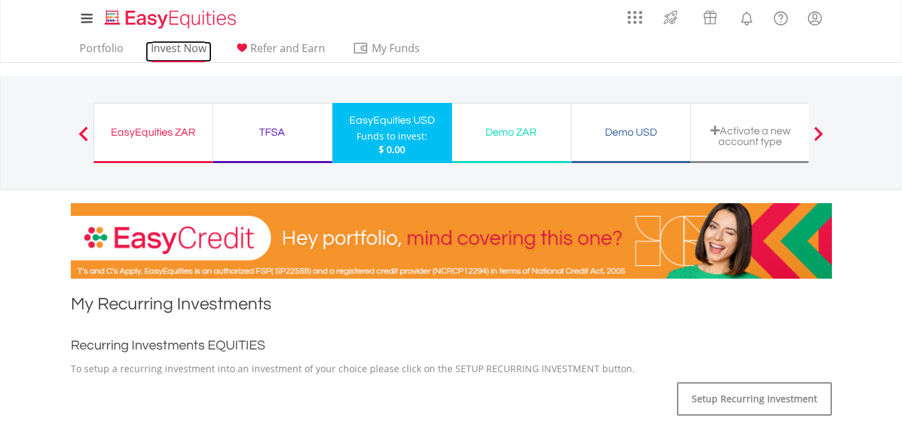
click at [182, 47] on link "Invest Now" at bounding box center [179, 51] width 66 height 21
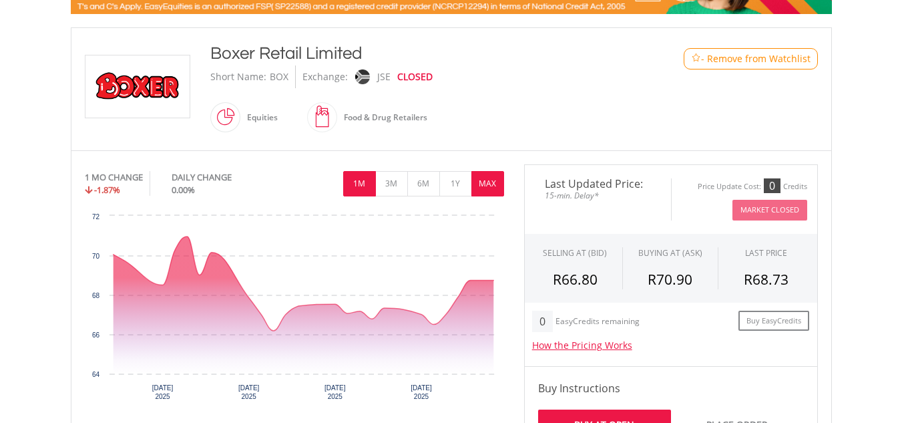
click at [486, 176] on button "MAX" at bounding box center [487, 183] width 33 height 25
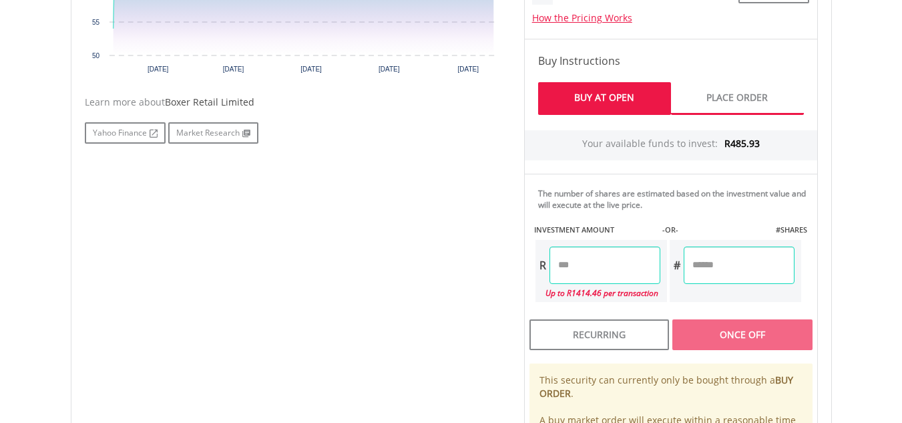
scroll to position [593, 0]
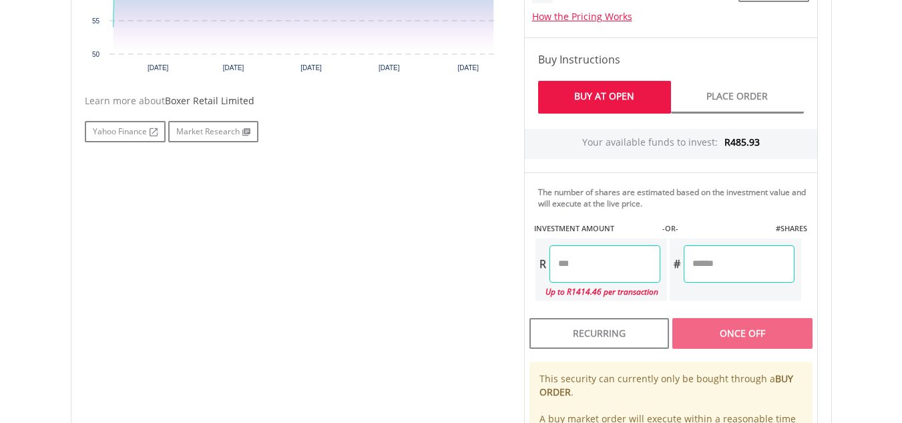
click at [617, 262] on input "number" at bounding box center [605, 263] width 111 height 37
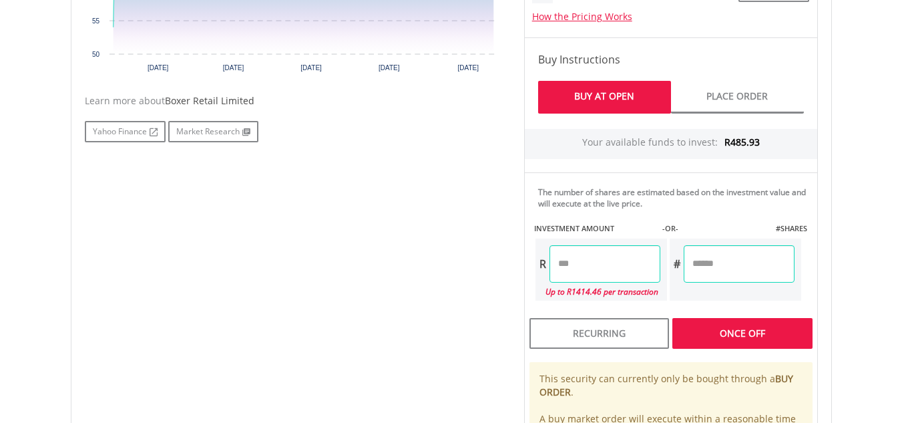
type input "*****"
type input "******"
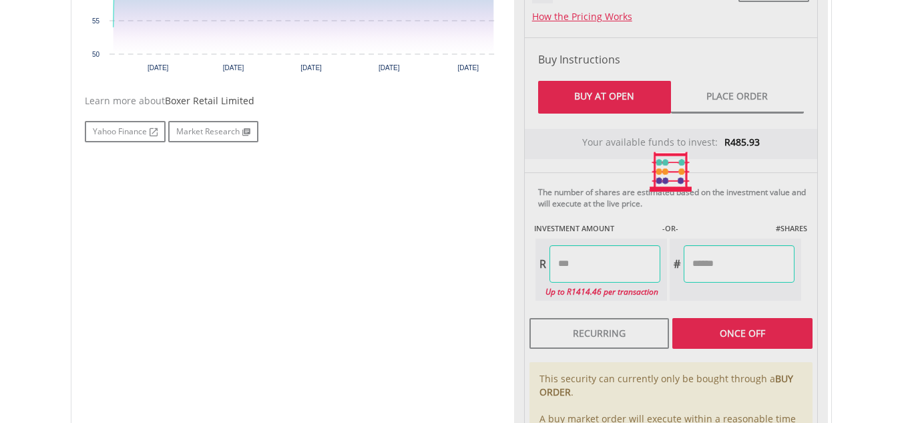
click at [710, 340] on div "Last Updated Price: 15-min. Delay* Price Update Cost: 0 Credits Market Closed S…" at bounding box center [671, 172] width 314 height 672
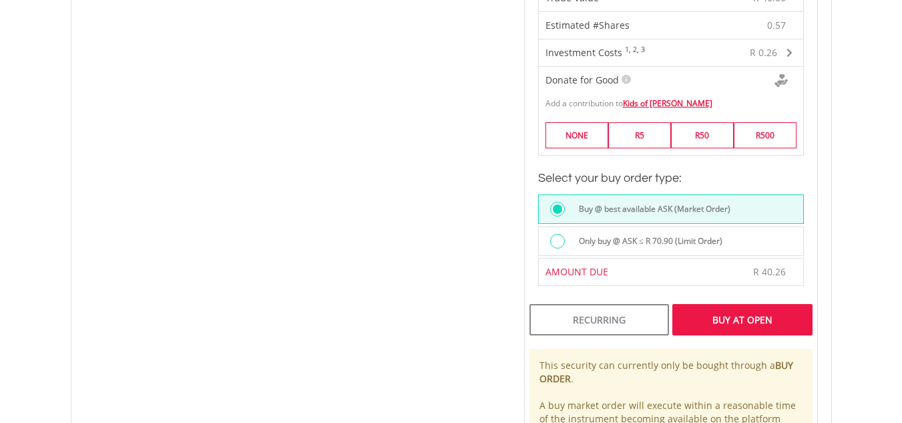
scroll to position [937, 0]
click at [731, 315] on div "Buy At Open" at bounding box center [742, 318] width 140 height 31
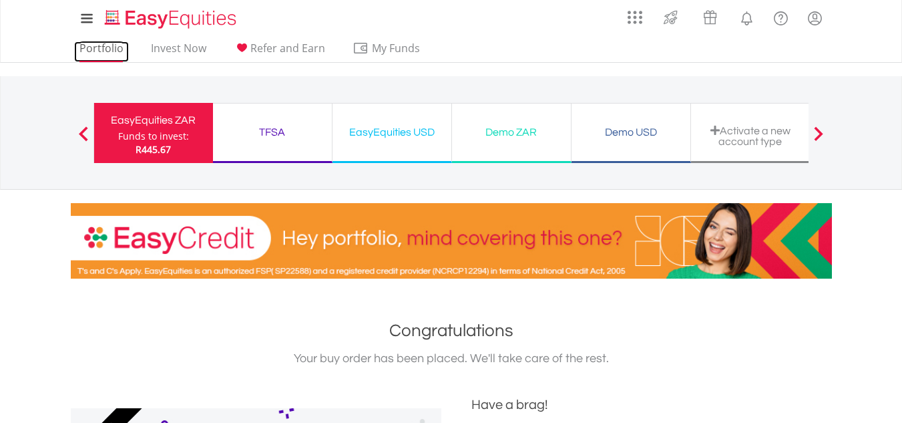
click at [108, 51] on link "Portfolio" at bounding box center [101, 51] width 55 height 21
